Goal: Book appointment/travel/reservation

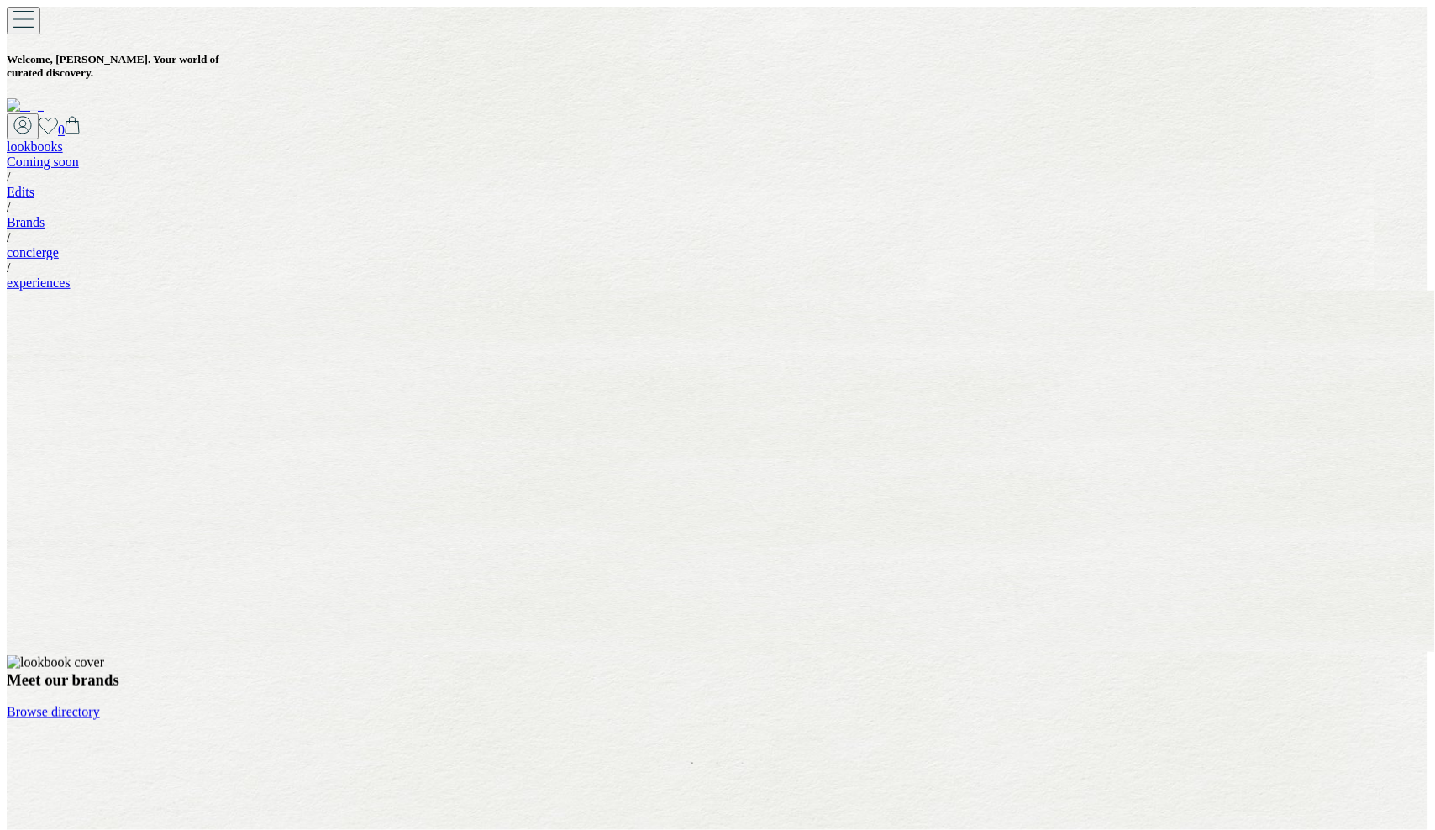
click at [533, 140] on div "lookbooks" at bounding box center [718, 147] width 1422 height 15
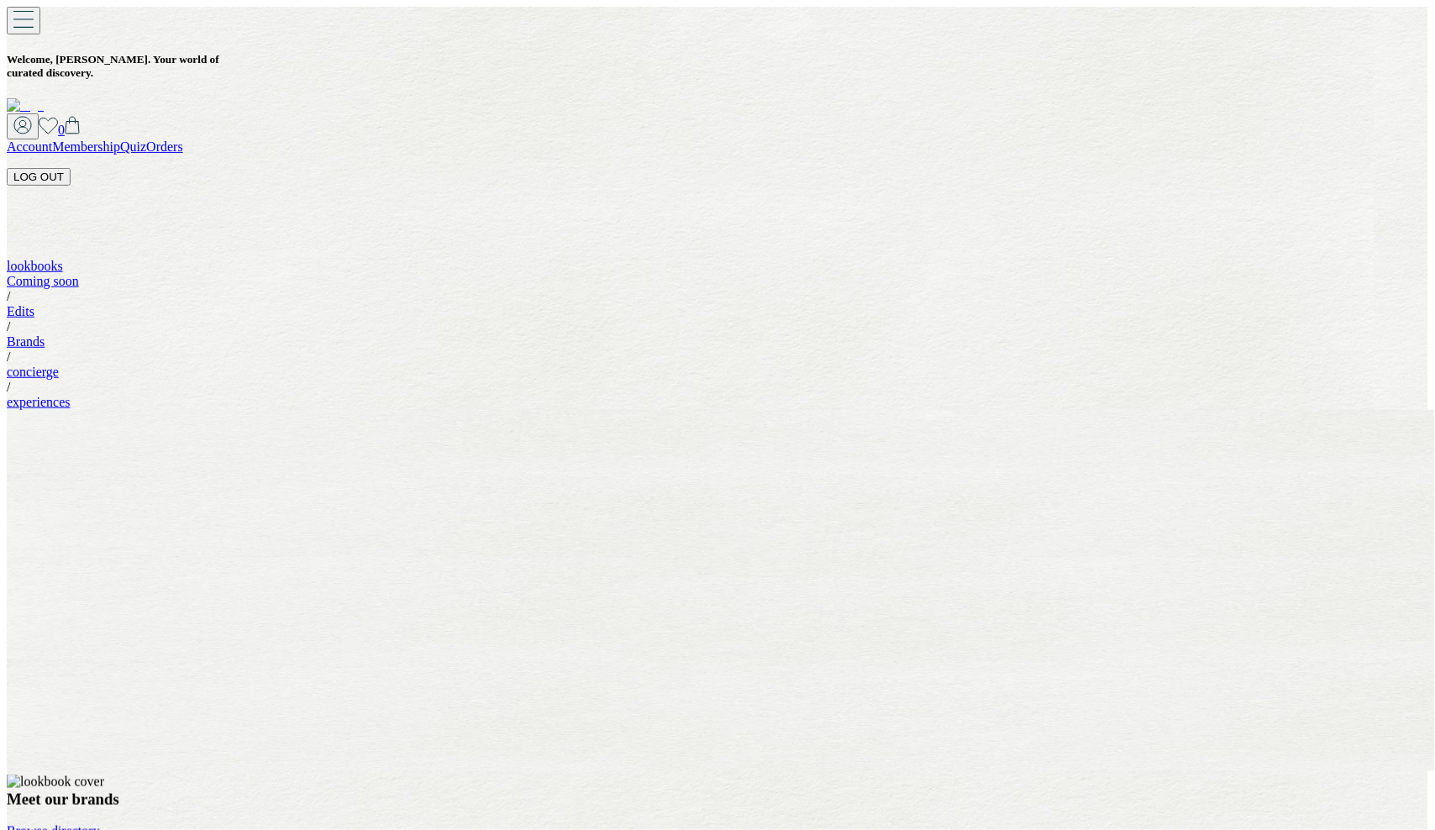
click at [146, 140] on link "Quiz" at bounding box center [133, 147] width 26 height 14
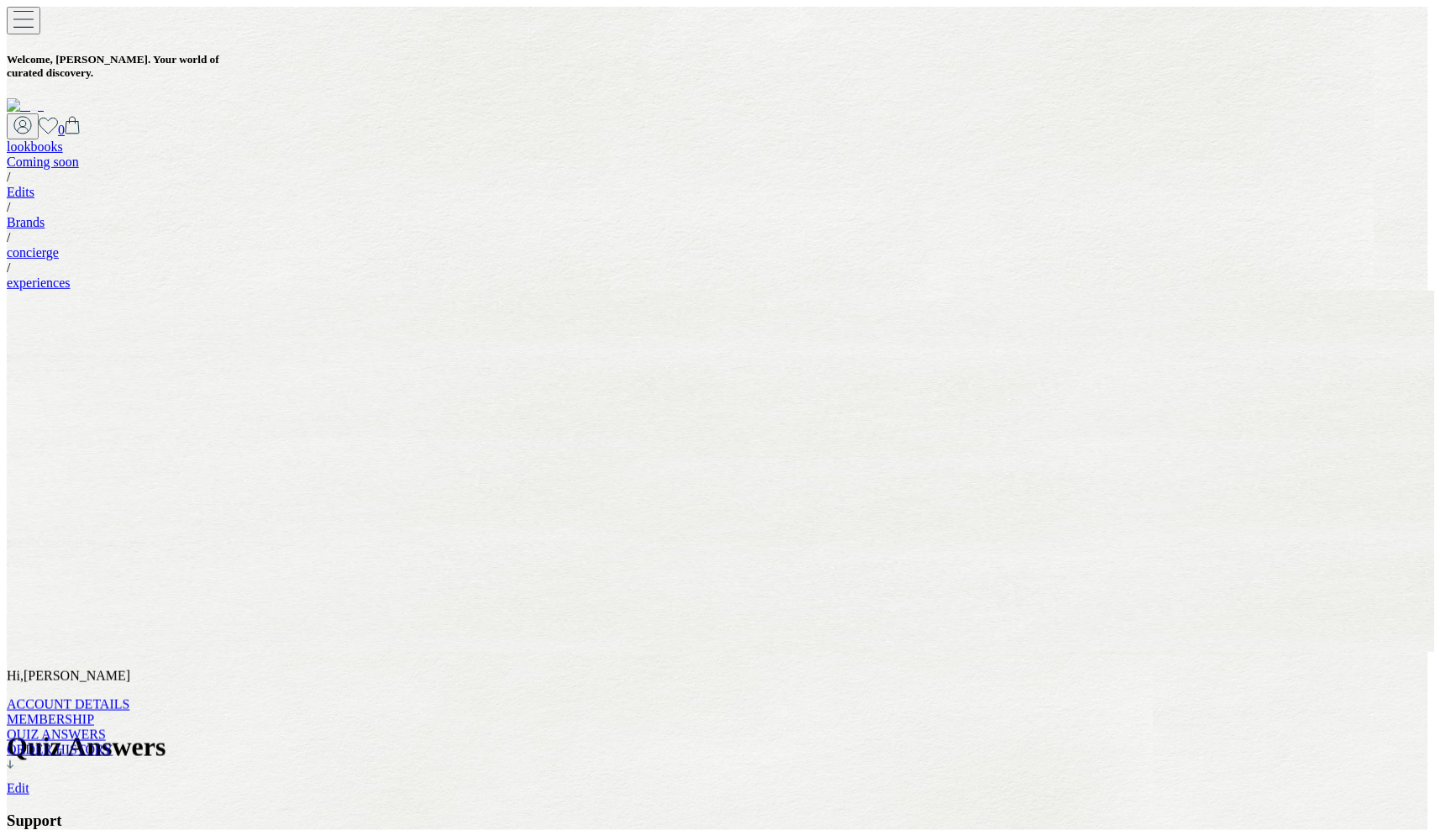
click at [77, 713] on link "MEMBERSHIP" at bounding box center [50, 720] width 87 height 14
click at [86, 698] on link "ACCOUNT DETAILS" at bounding box center [68, 705] width 123 height 14
click at [34, 185] on link "Edits" at bounding box center [21, 192] width 28 height 14
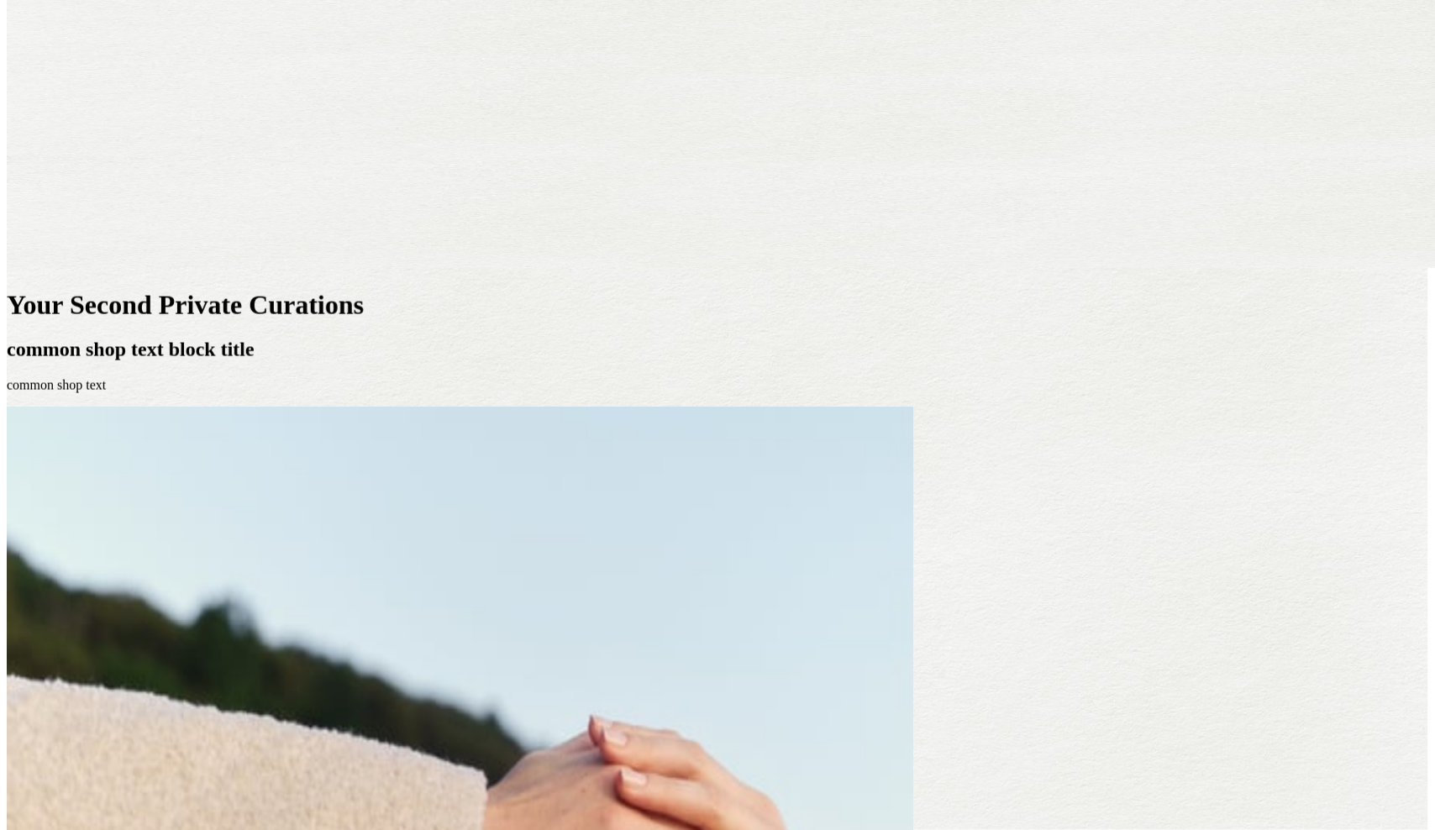
scroll to position [356, 0]
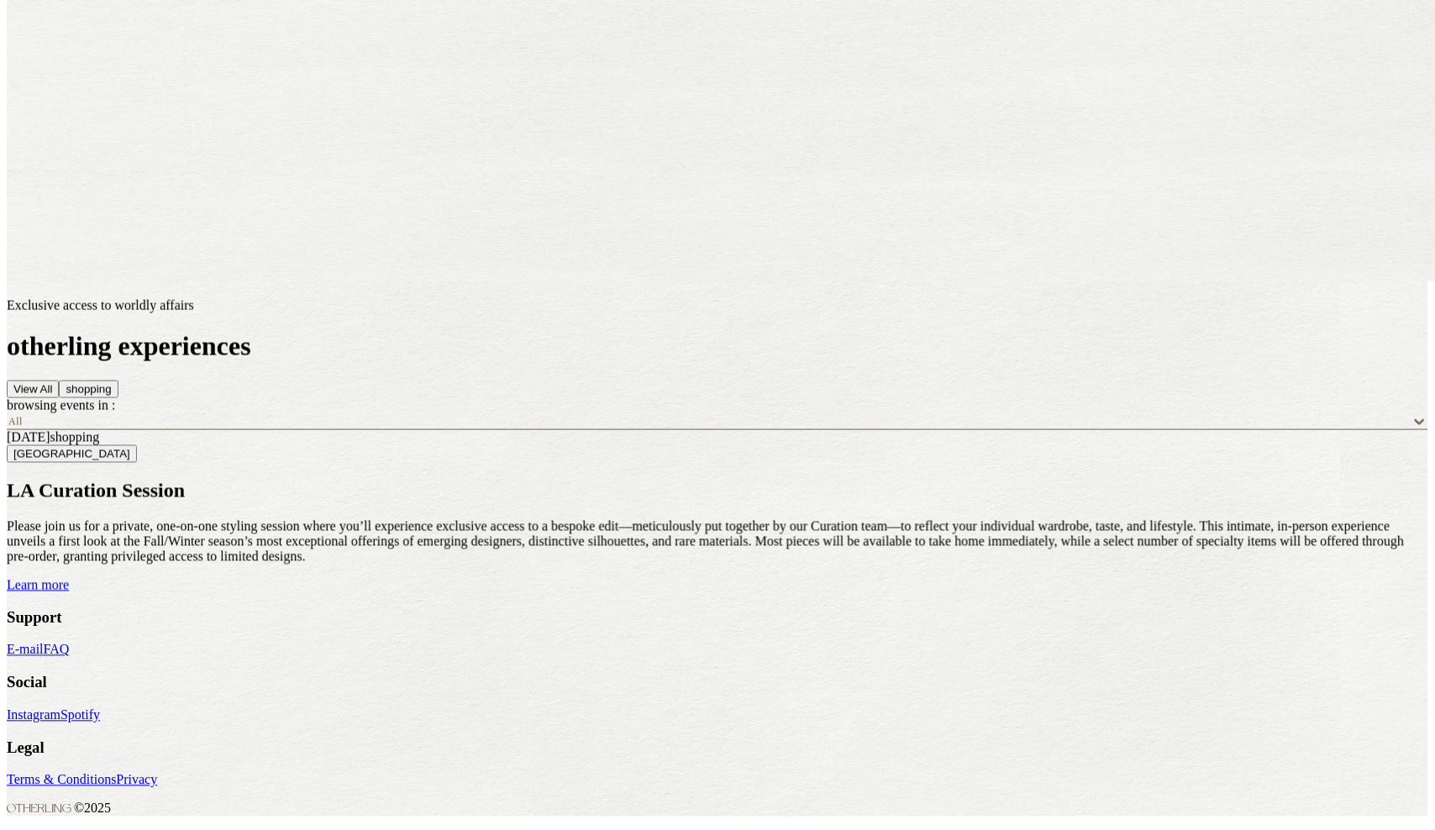
scroll to position [655, 0]
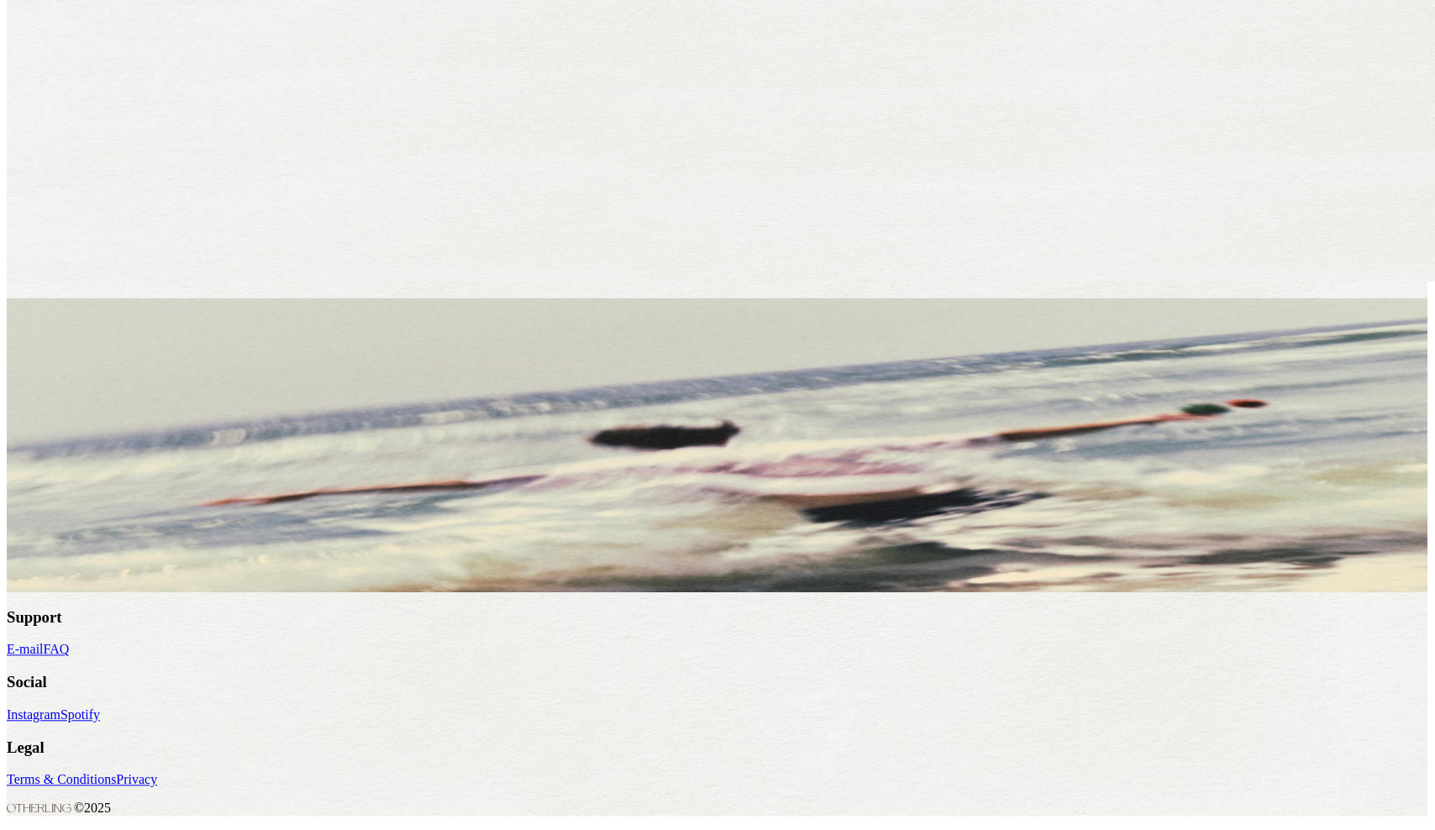
click at [69, 584] on link "Learn more" at bounding box center [38, 585] width 62 height 14
click at [50, 430] on span "[DATE]" at bounding box center [29, 437] width 44 height 14
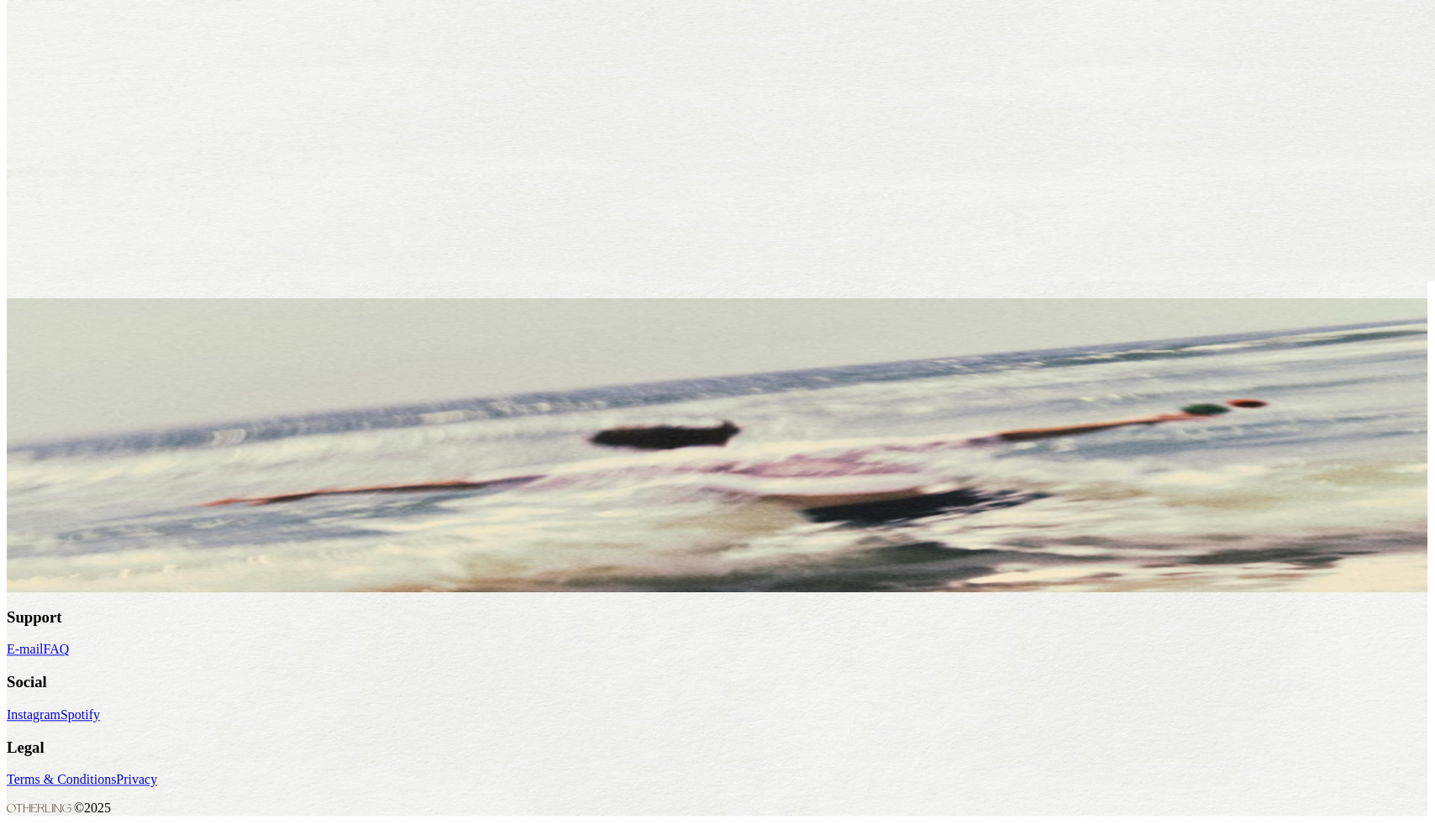
click at [100, 430] on span "shopping" at bounding box center [75, 437] width 50 height 14
click at [303, 503] on h2 "LA Curation Session" at bounding box center [718, 491] width 1422 height 23
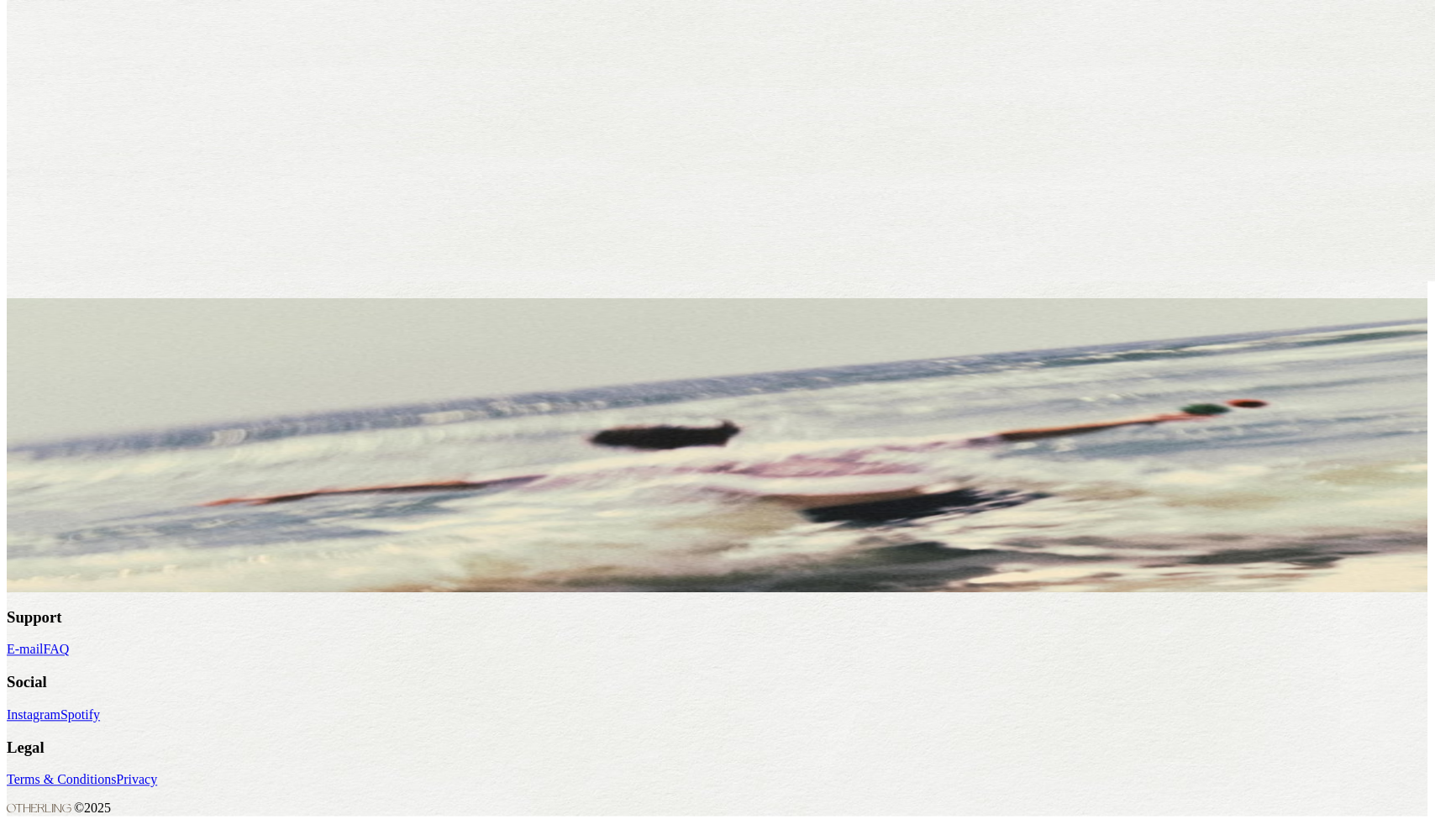
click at [69, 592] on link "Learn more" at bounding box center [38, 585] width 62 height 14
